Goal: Entertainment & Leisure: Consume media (video, audio)

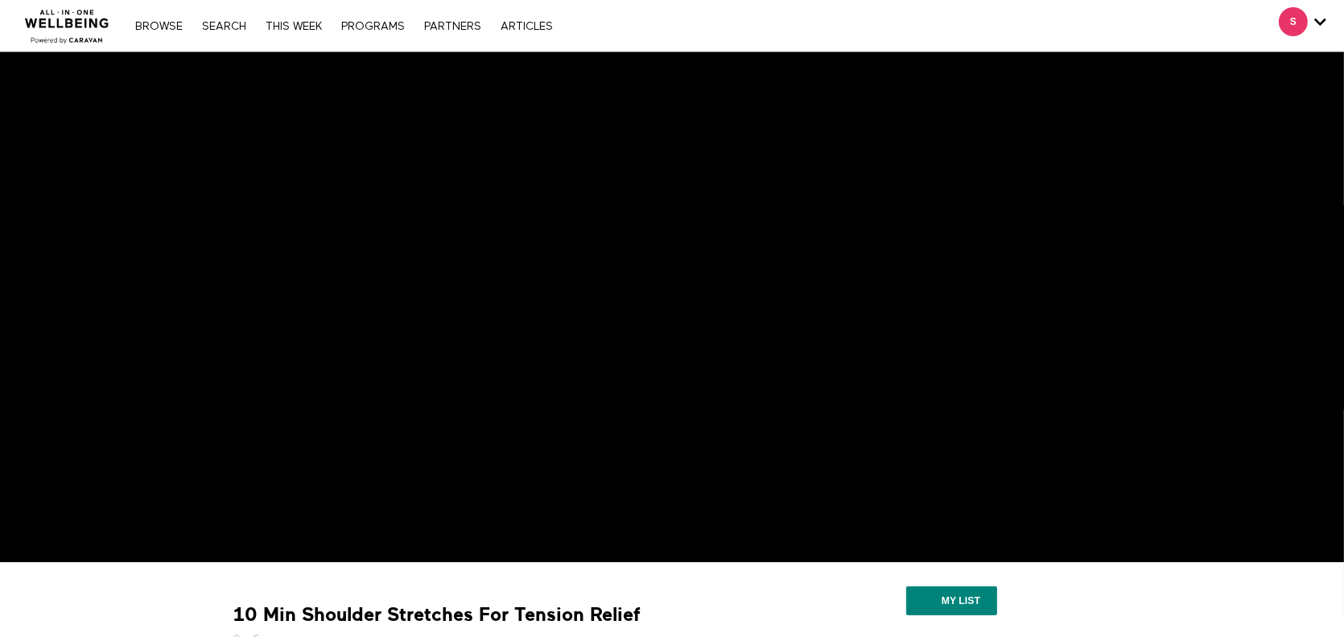
scroll to position [134, 0]
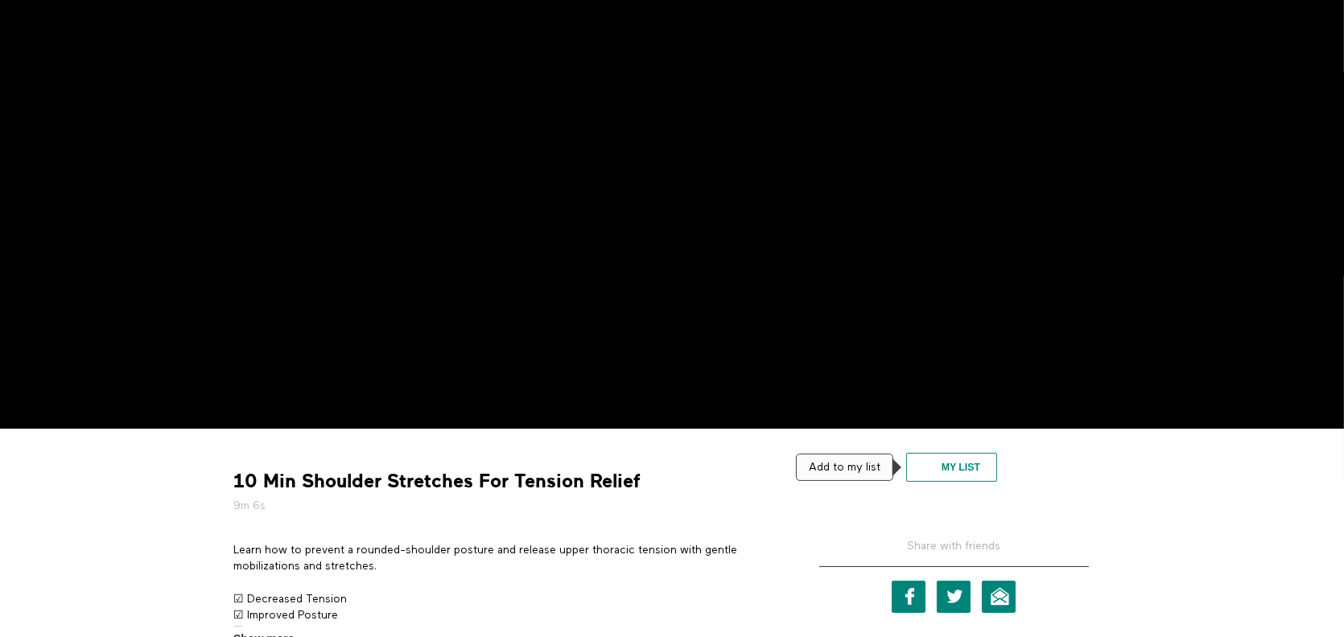
click at [928, 468] on button "My list" at bounding box center [951, 467] width 91 height 29
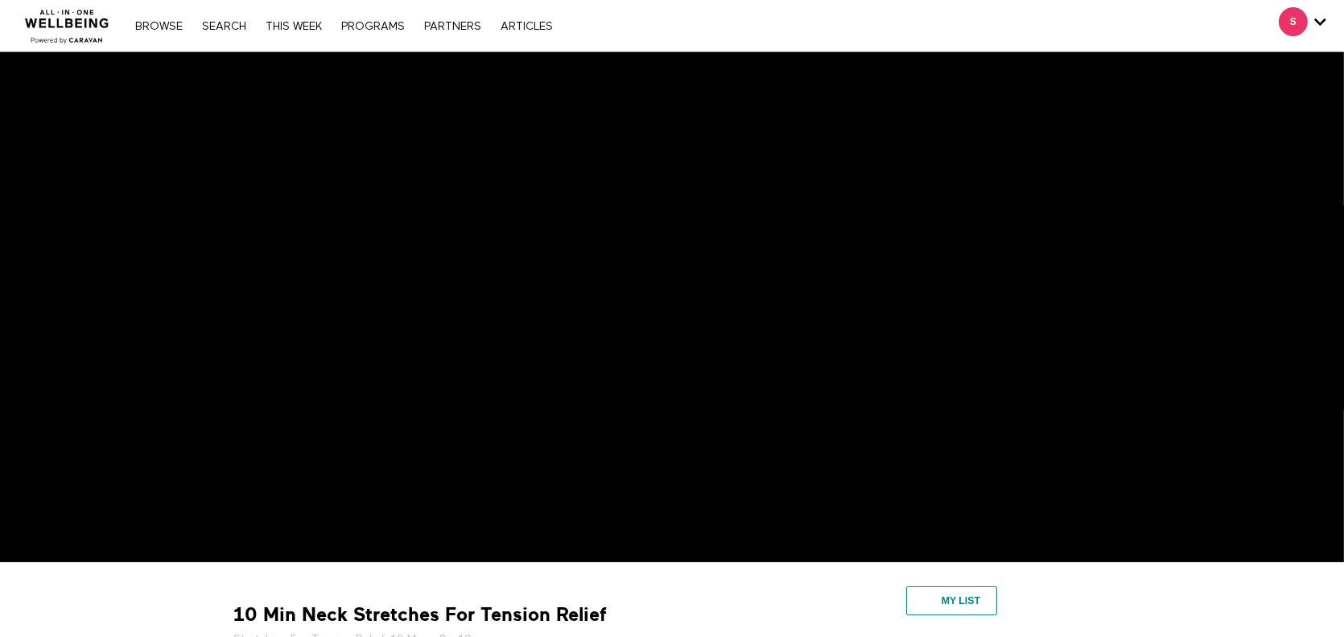
click at [958, 600] on button "My list" at bounding box center [951, 601] width 91 height 29
